Goal: Task Accomplishment & Management: Use online tool/utility

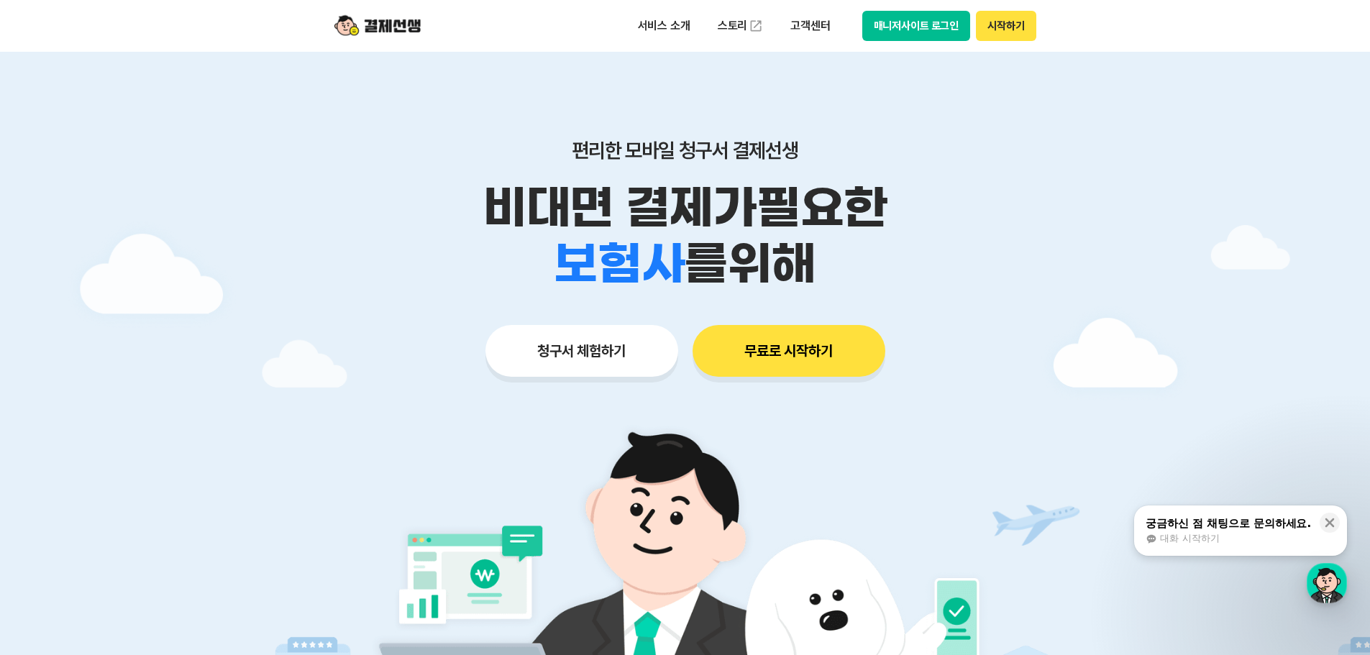
click at [946, 24] on button "매니저사이트 로그인" at bounding box center [917, 26] width 109 height 30
click at [701, 342] on button "무료로 시작하기" at bounding box center [789, 351] width 193 height 52
click at [614, 360] on button "청구서 체험하기" at bounding box center [582, 351] width 193 height 52
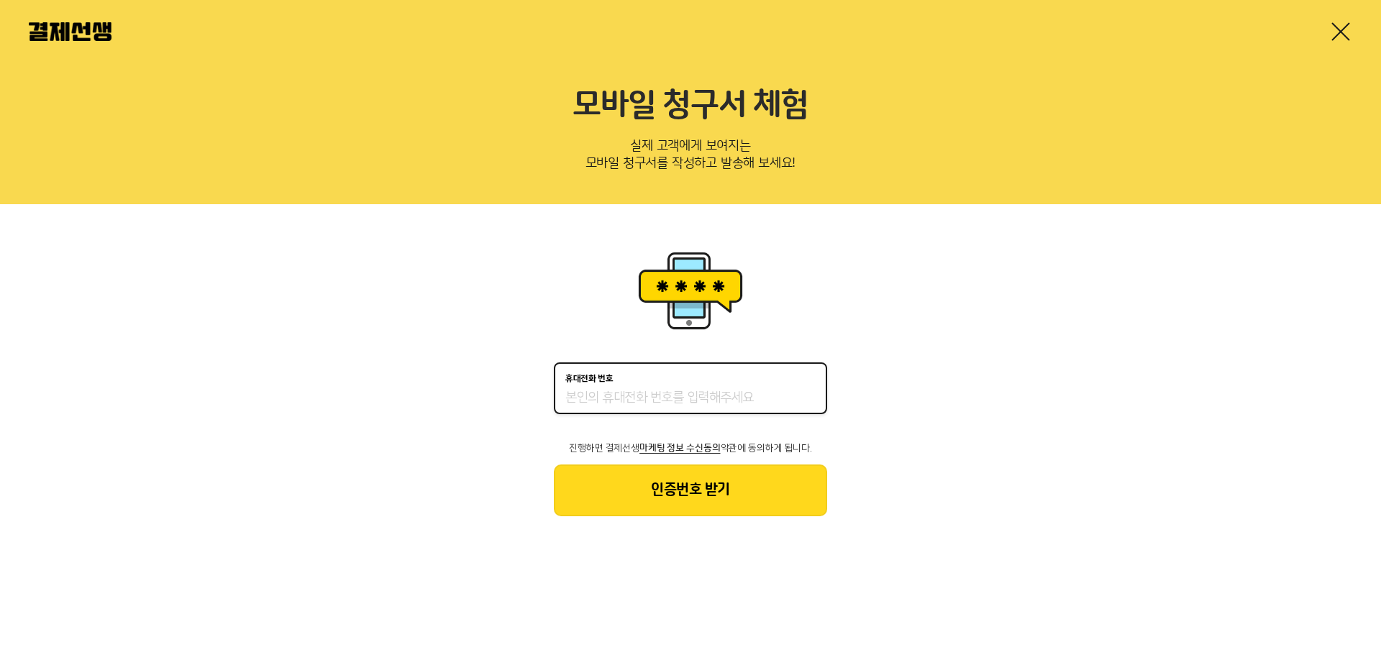
click at [673, 397] on input "휴대전화 번호" at bounding box center [690, 398] width 250 height 17
type input "01033597769"
click at [728, 504] on button "인증번호 받기" at bounding box center [690, 491] width 273 height 52
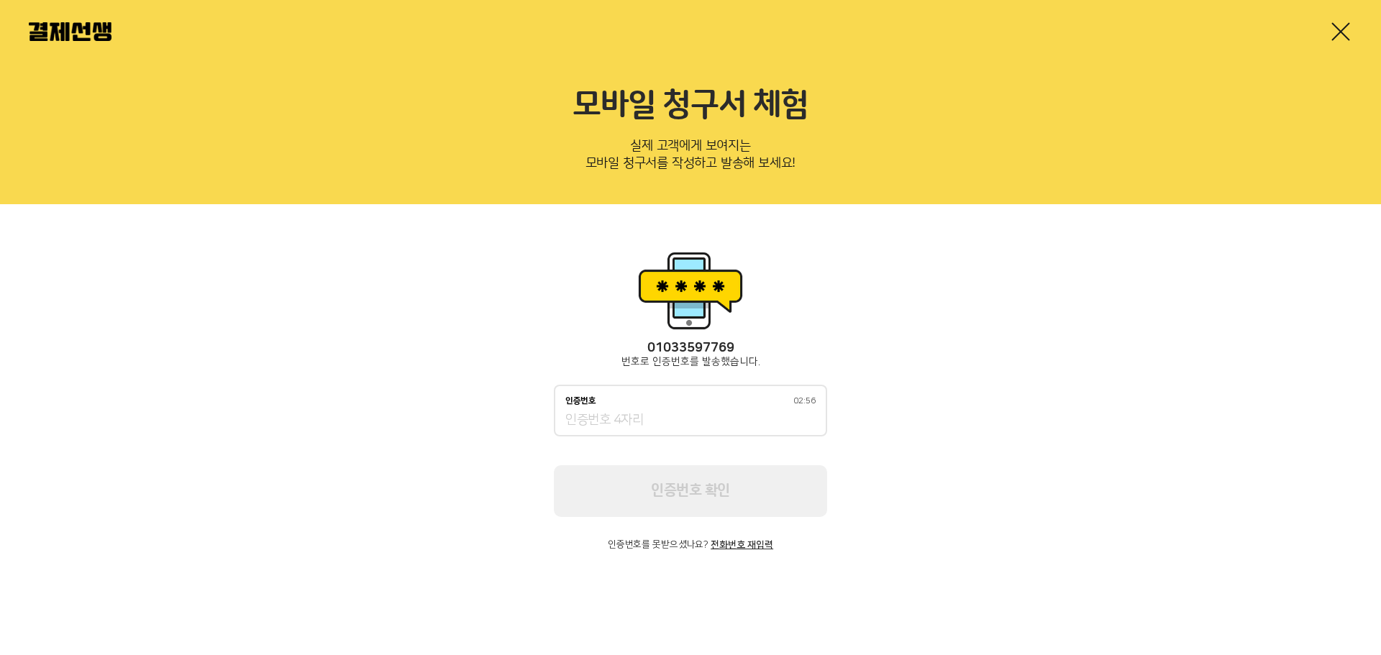
click at [768, 409] on div "인증번호 02:56" at bounding box center [690, 411] width 273 height 52
click at [734, 420] on input "인증번호 02:56" at bounding box center [690, 420] width 250 height 17
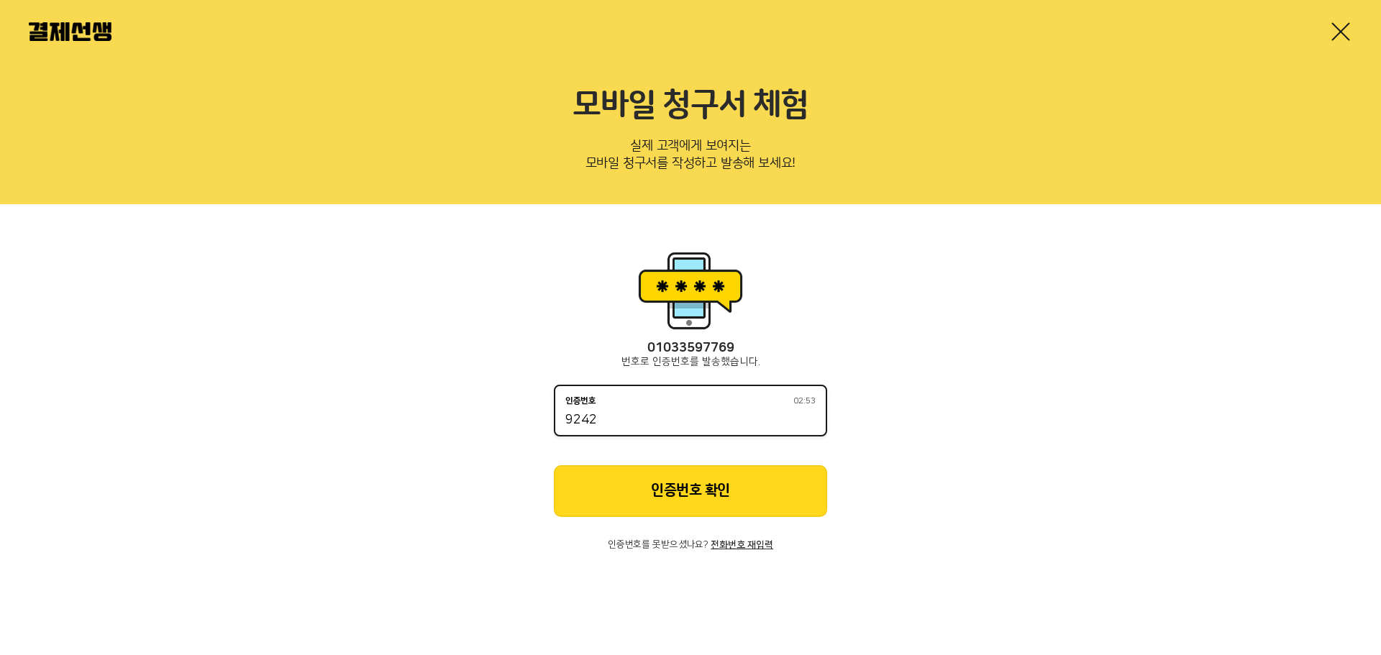
type input "9242"
click at [723, 481] on button "인증번호 확인" at bounding box center [690, 491] width 273 height 52
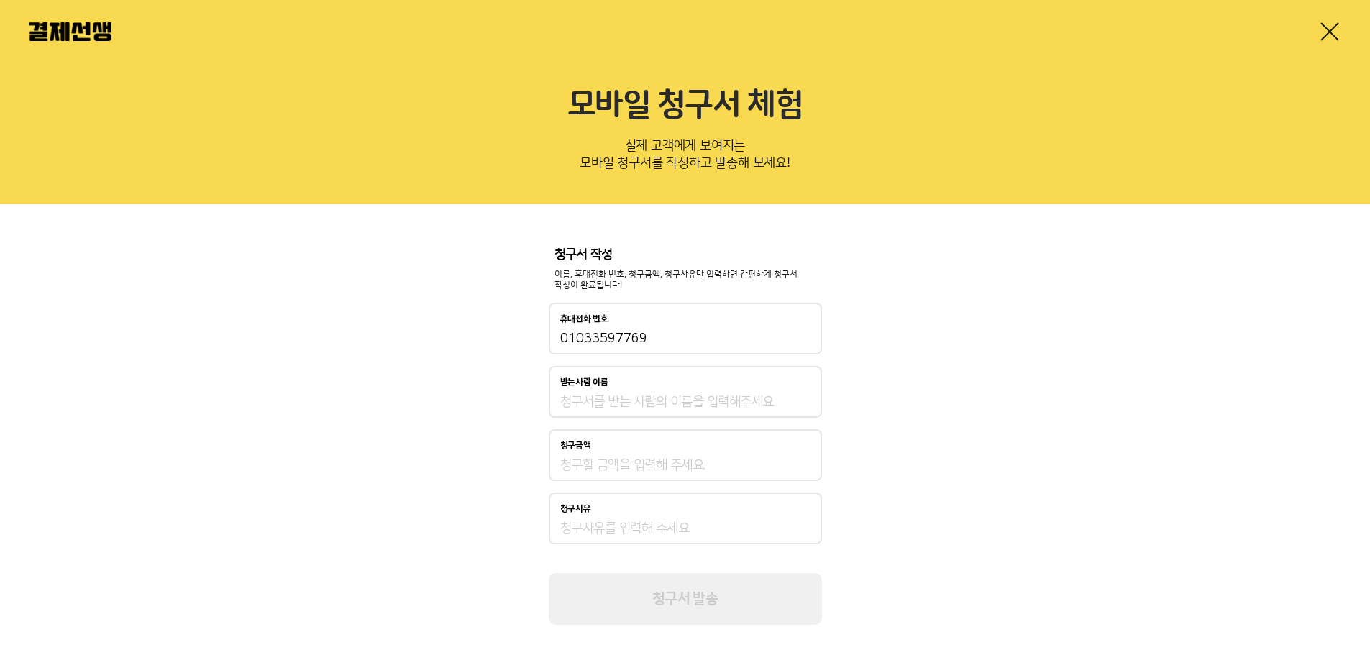
click at [695, 404] on input "받는사람 이름" at bounding box center [685, 402] width 250 height 17
click at [697, 399] on input "받는사람 이름" at bounding box center [685, 402] width 250 height 17
type input "장윤호"
type input "50,000"
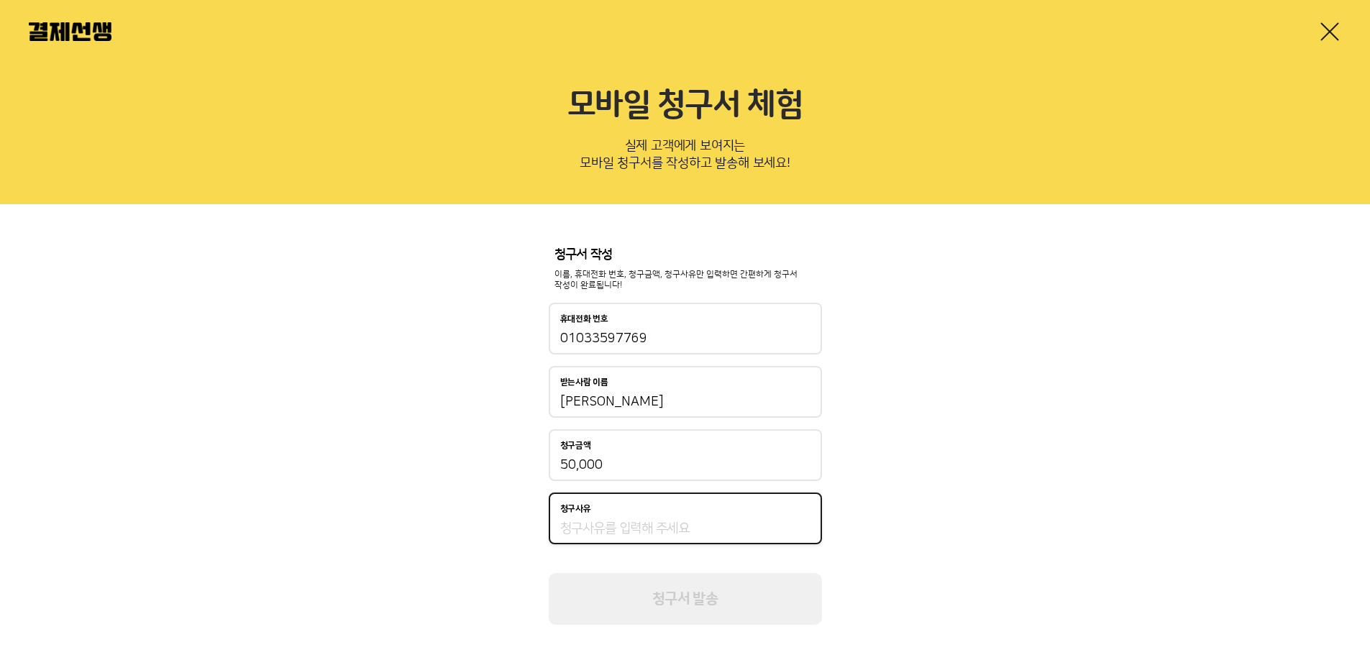
type input "ㅇ"
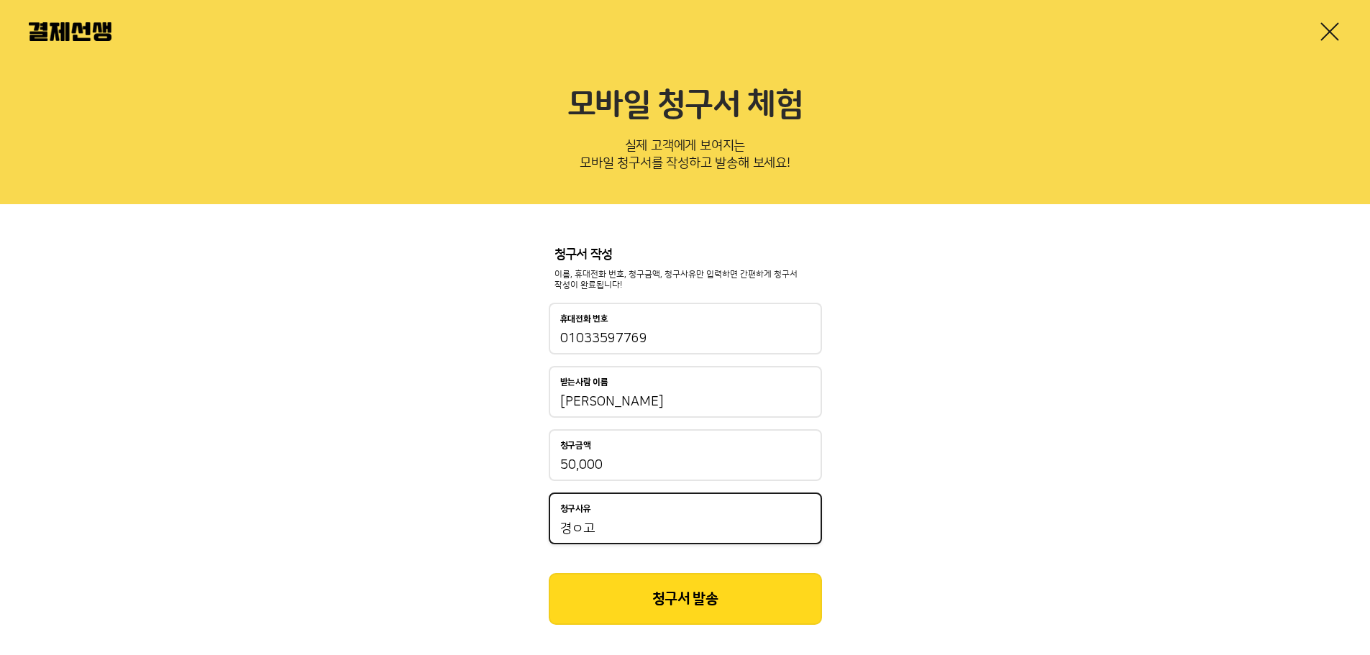
type input "경ㅇ고"
click at [731, 573] on div "청구서 작성 이름, 휴대전화 번호, 청구금액, 청구사유만 입력하면 간편하게 청구서 작성이 완료됩니다! 휴대전화 번호 01033597769 받는…" at bounding box center [685, 436] width 273 height 378
click at [734, 598] on button "청구서 발송" at bounding box center [685, 599] width 273 height 52
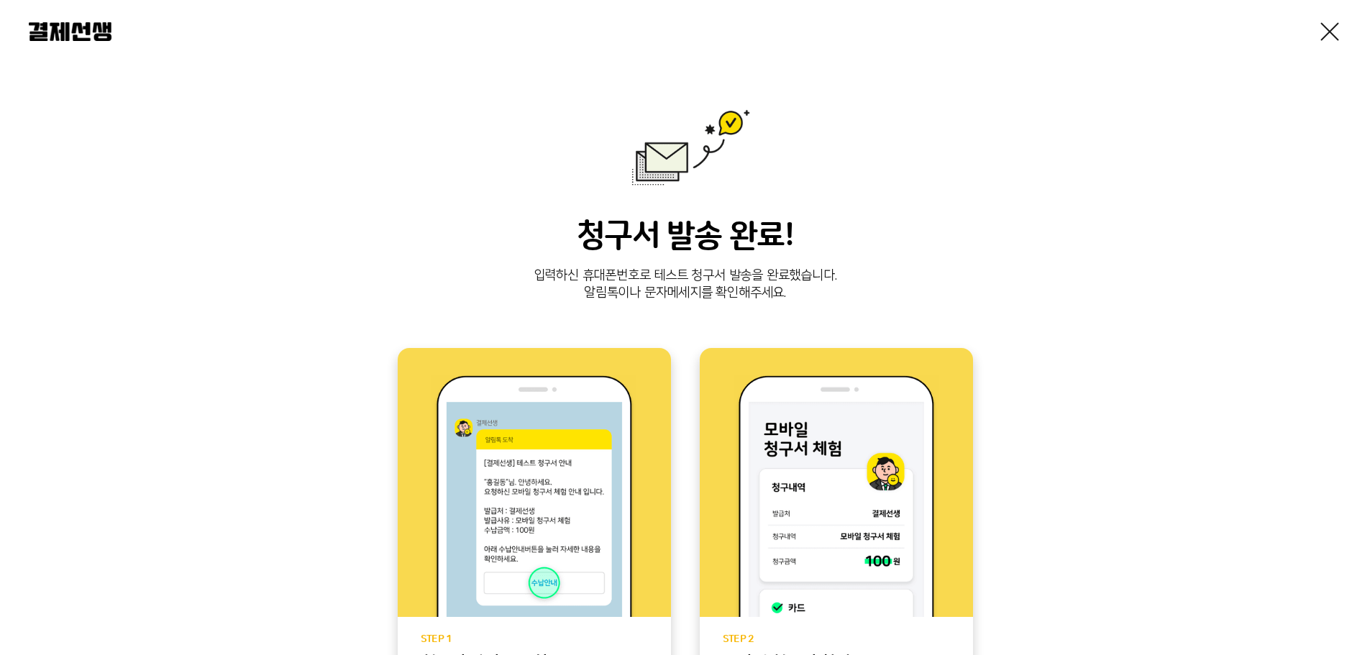
click at [1044, 219] on h3 "청구서 발송 완료!" at bounding box center [685, 236] width 1313 height 39
click at [908, 27] on link at bounding box center [1330, 31] width 23 height 23
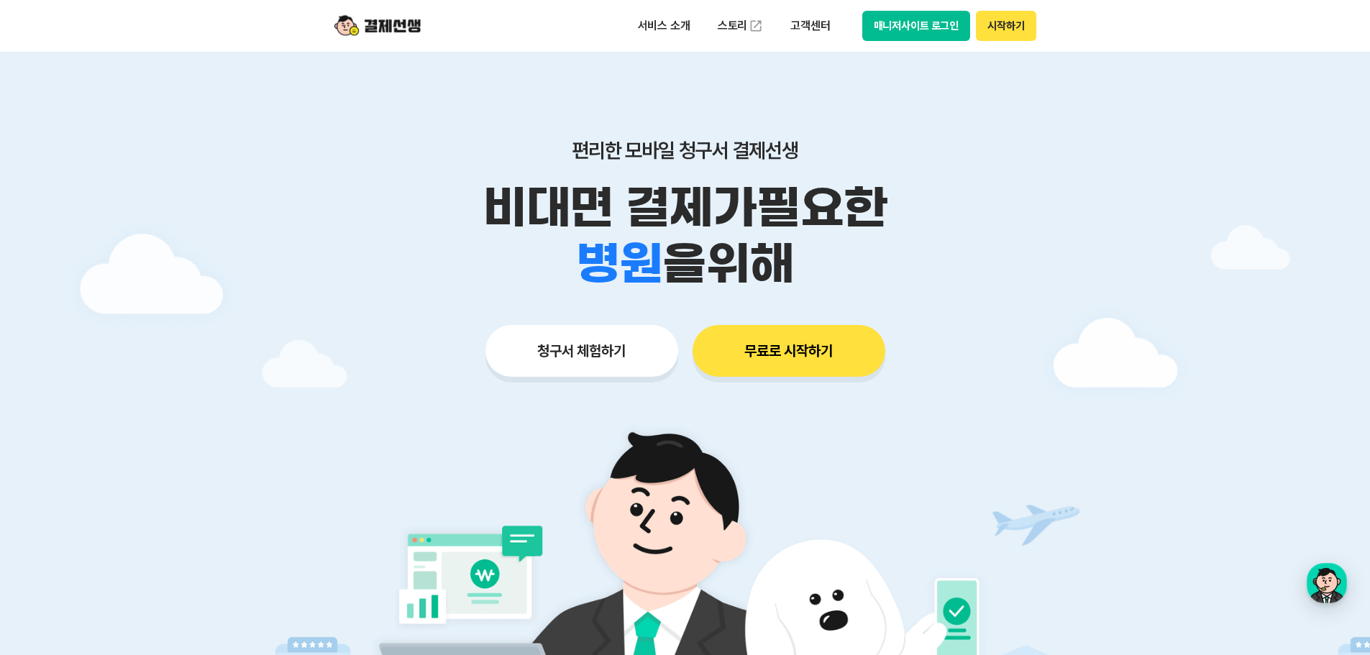
click at [908, 46] on header "서비스 소개 스토리 고객센터 매니저사이트 로그인 시작하기" at bounding box center [685, 26] width 1370 height 52
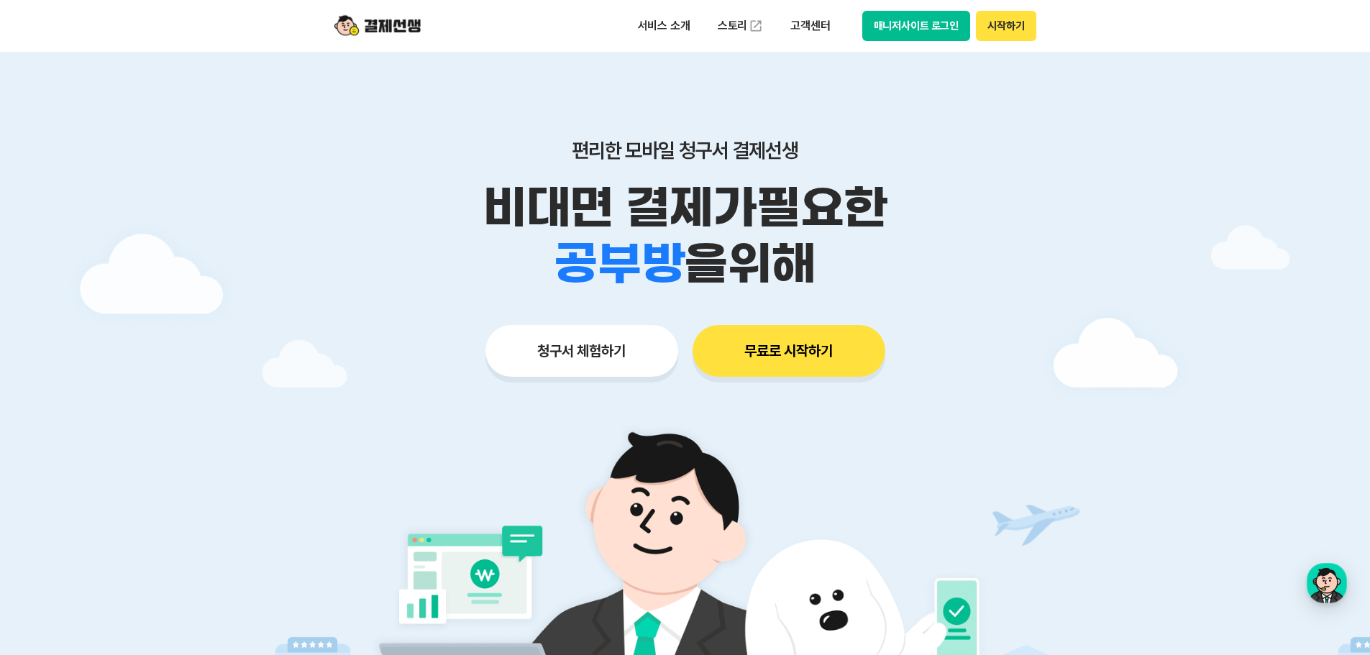
click at [908, 229] on p "비대면 결제가 필요한" at bounding box center [685, 208] width 737 height 56
click at [395, 25] on img at bounding box center [378, 25] width 86 height 27
click at [908, 117] on div at bounding box center [685, 431] width 1370 height 759
